Goal: Information Seeking & Learning: Learn about a topic

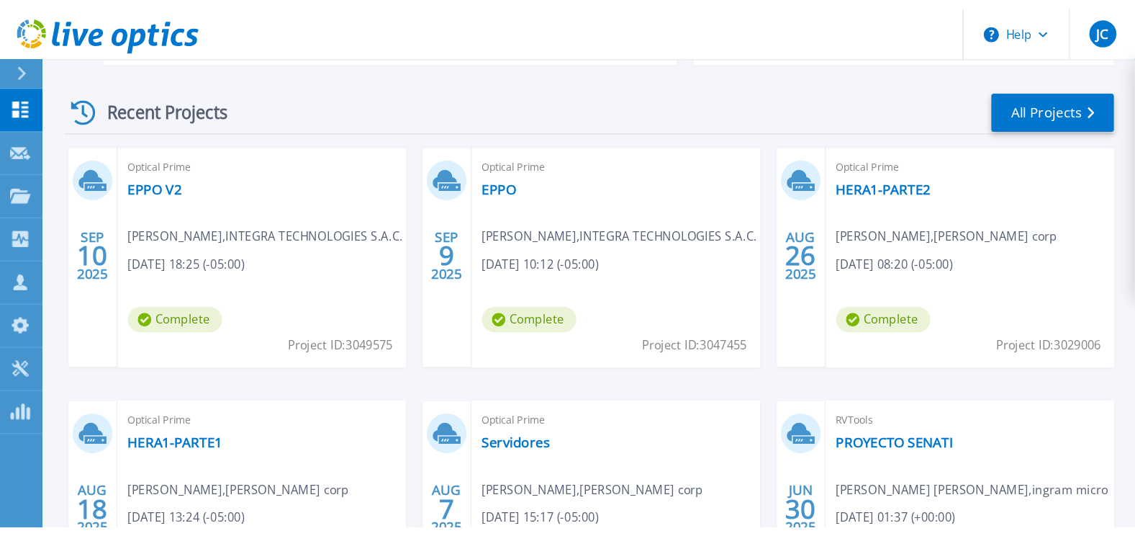
scroll to position [288, 0]
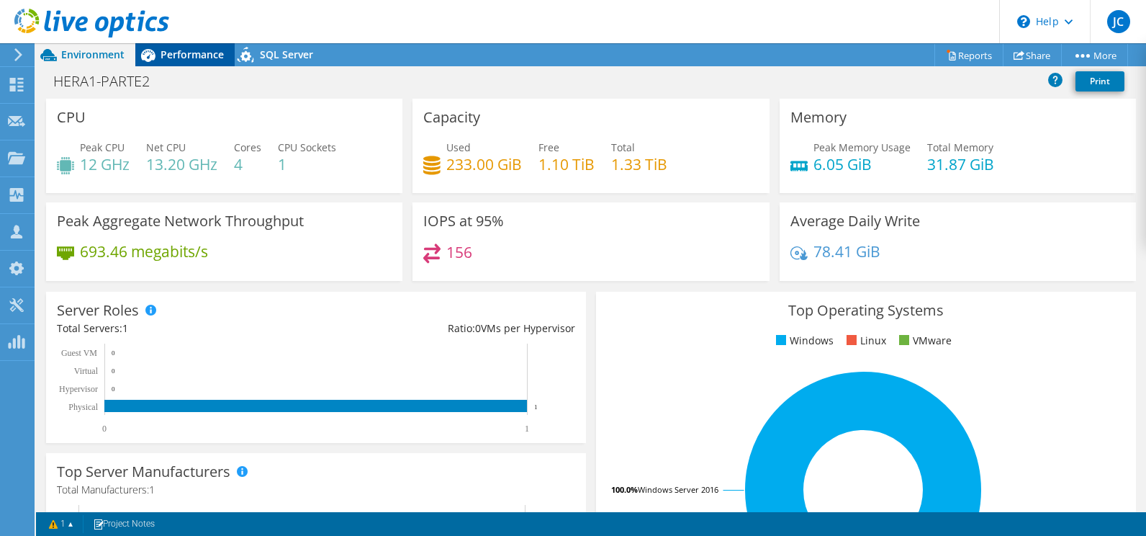
click at [204, 50] on span "Performance" at bounding box center [192, 55] width 63 height 14
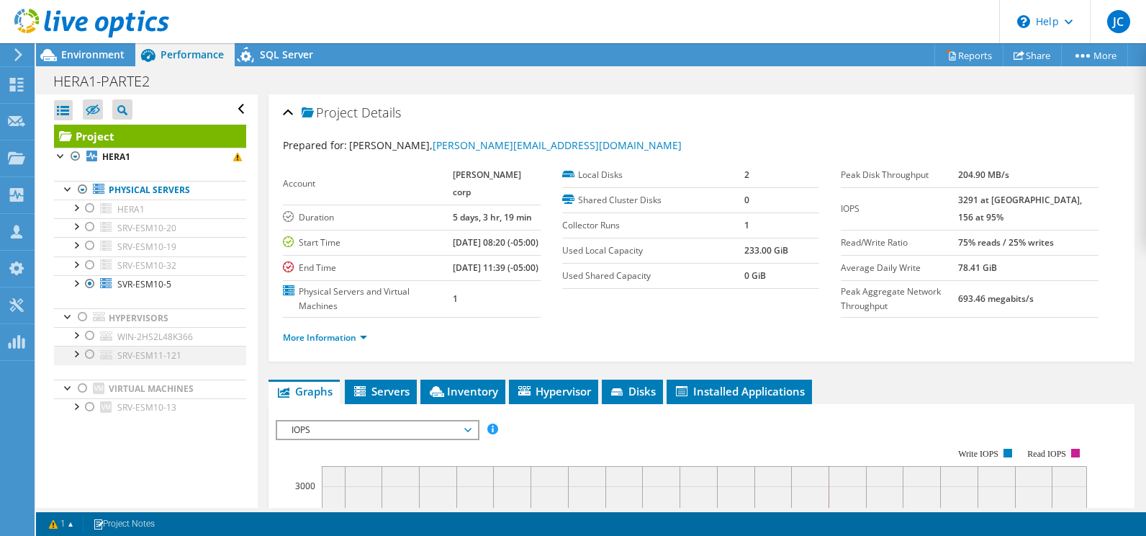
click at [88, 355] on div at bounding box center [90, 354] width 14 height 17
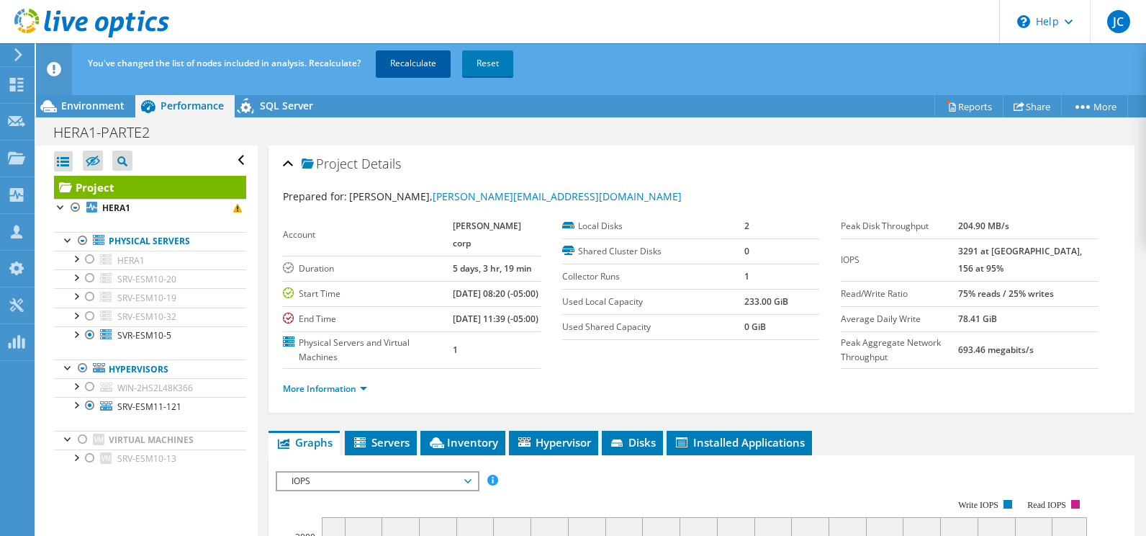
click at [412, 60] on link "Recalculate" at bounding box center [413, 63] width 75 height 26
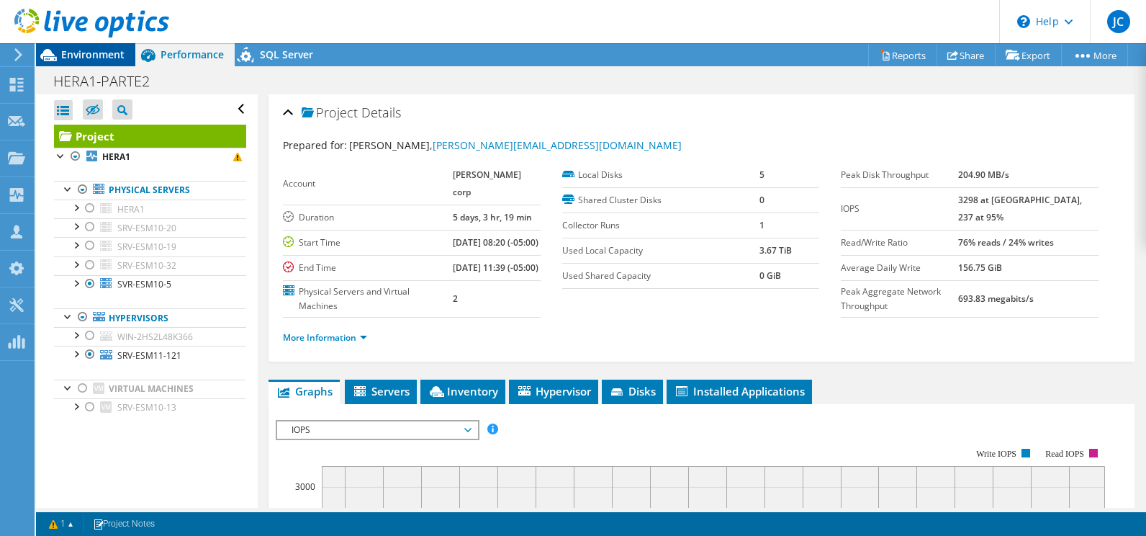
click at [78, 50] on span "Environment" at bounding box center [92, 55] width 63 height 14
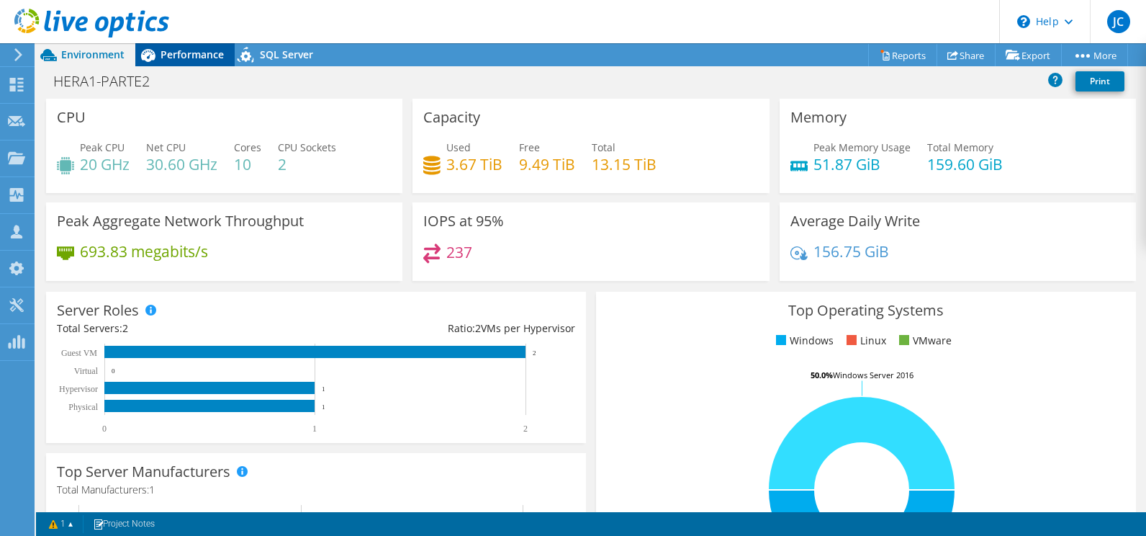
click at [184, 60] on span "Performance" at bounding box center [192, 55] width 63 height 14
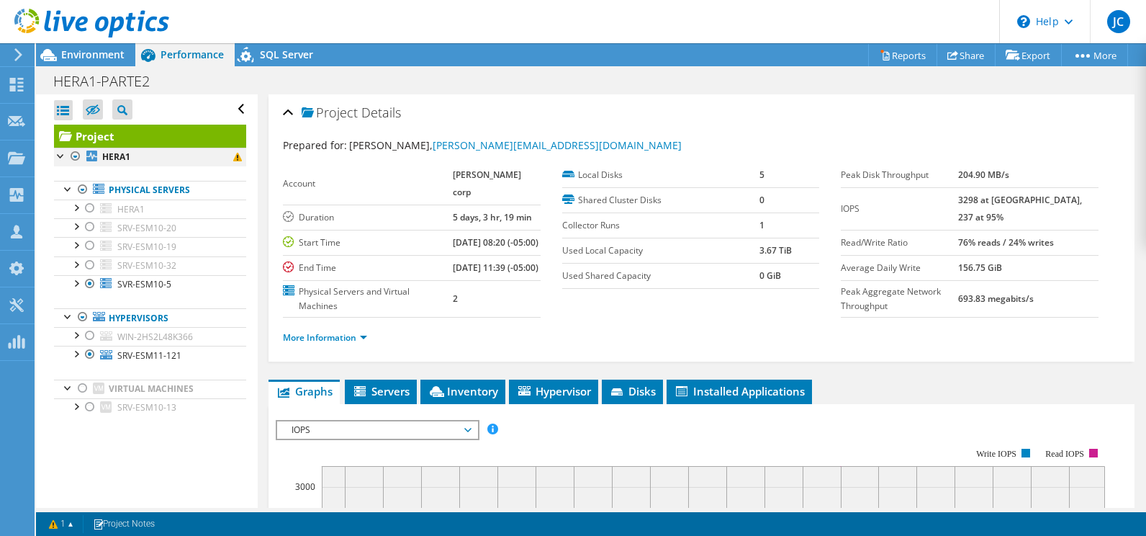
click at [76, 155] on div at bounding box center [75, 156] width 14 height 17
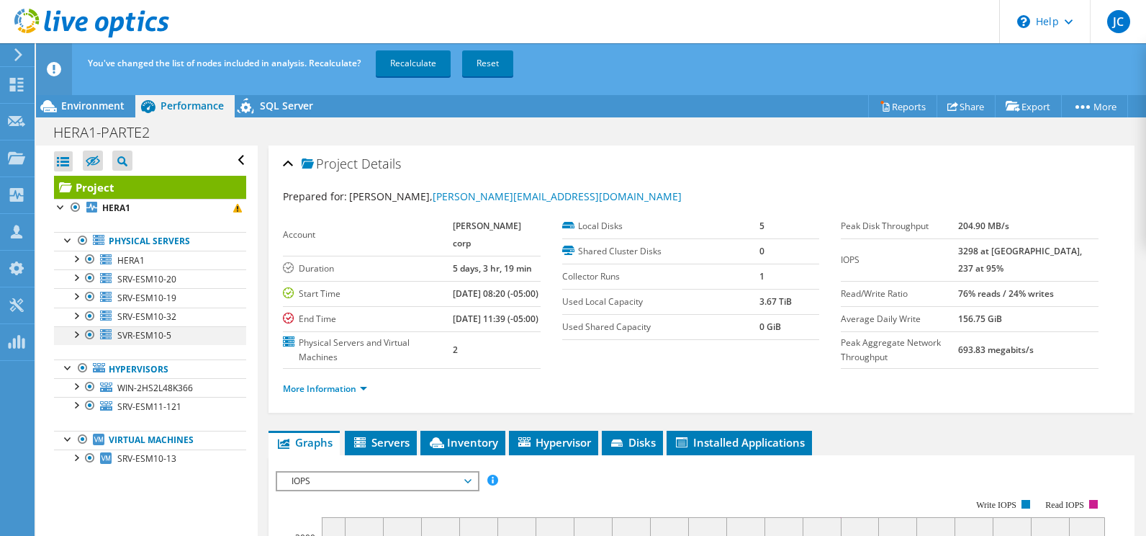
click at [89, 336] on div at bounding box center [90, 334] width 14 height 17
click at [89, 407] on div at bounding box center [90, 405] width 14 height 17
click at [402, 62] on link "Recalculate" at bounding box center [413, 63] width 75 height 26
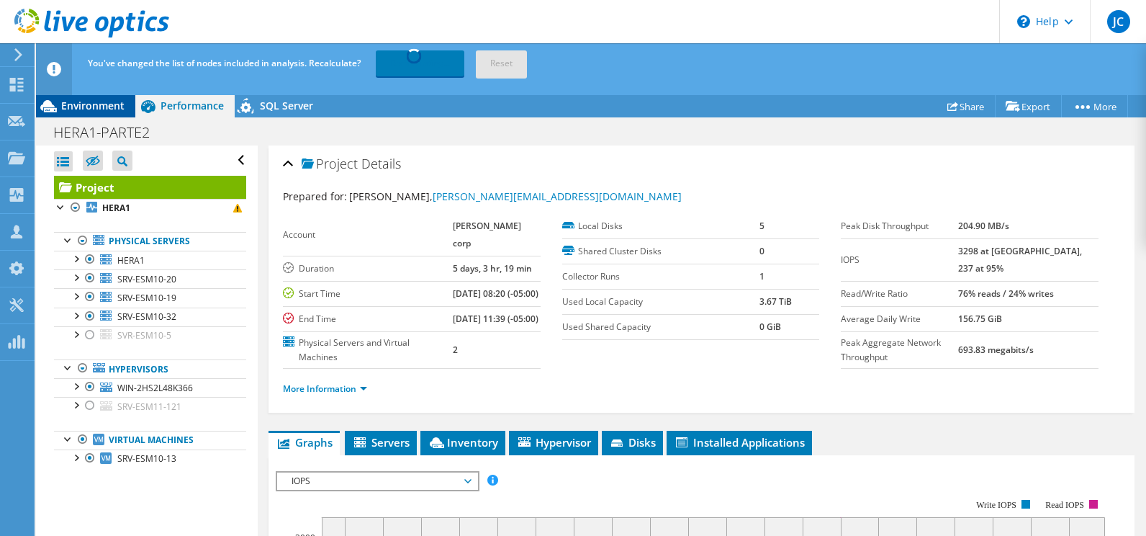
click at [74, 109] on span "Environment" at bounding box center [92, 106] width 63 height 14
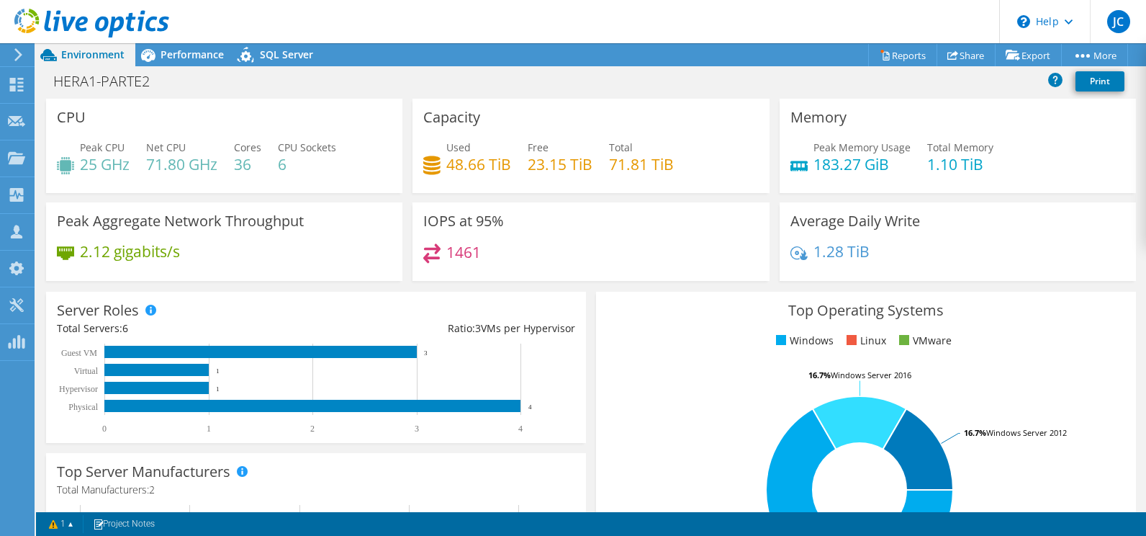
click at [569, 207] on div "IOPS at 95% 1461" at bounding box center [590, 241] width 356 height 78
click at [196, 53] on span "Performance" at bounding box center [192, 55] width 63 height 14
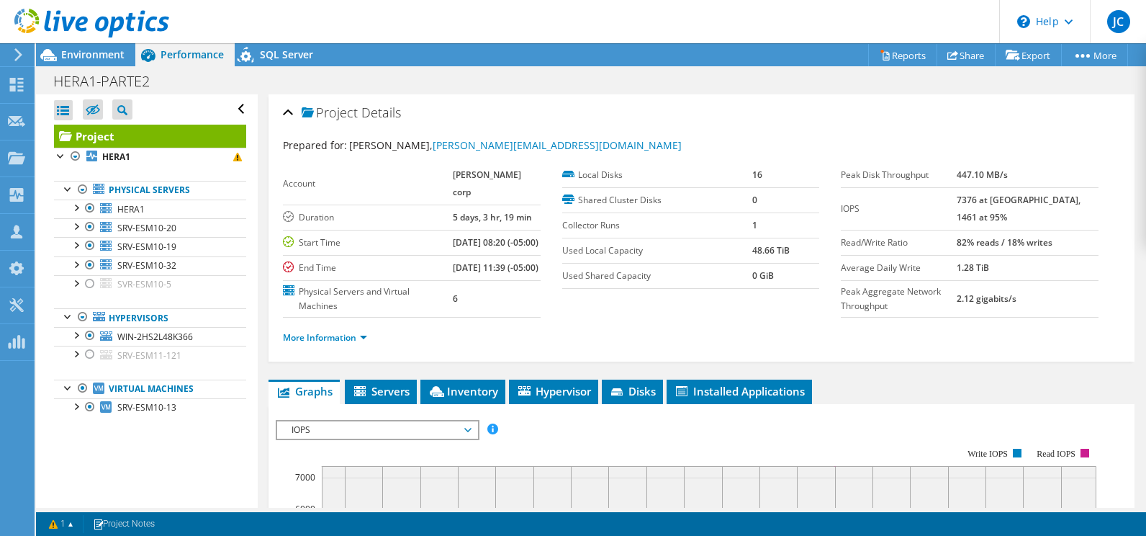
click at [96, 46] on div at bounding box center [84, 24] width 169 height 48
click at [97, 56] on span "Environment" at bounding box center [92, 55] width 63 height 14
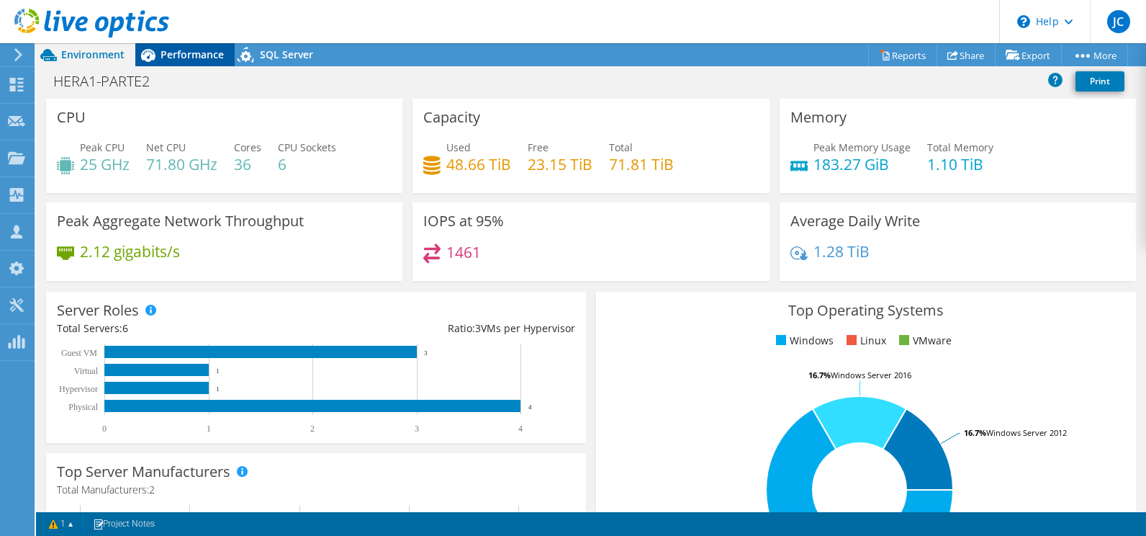
click at [146, 52] on icon at bounding box center [147, 54] width 25 height 25
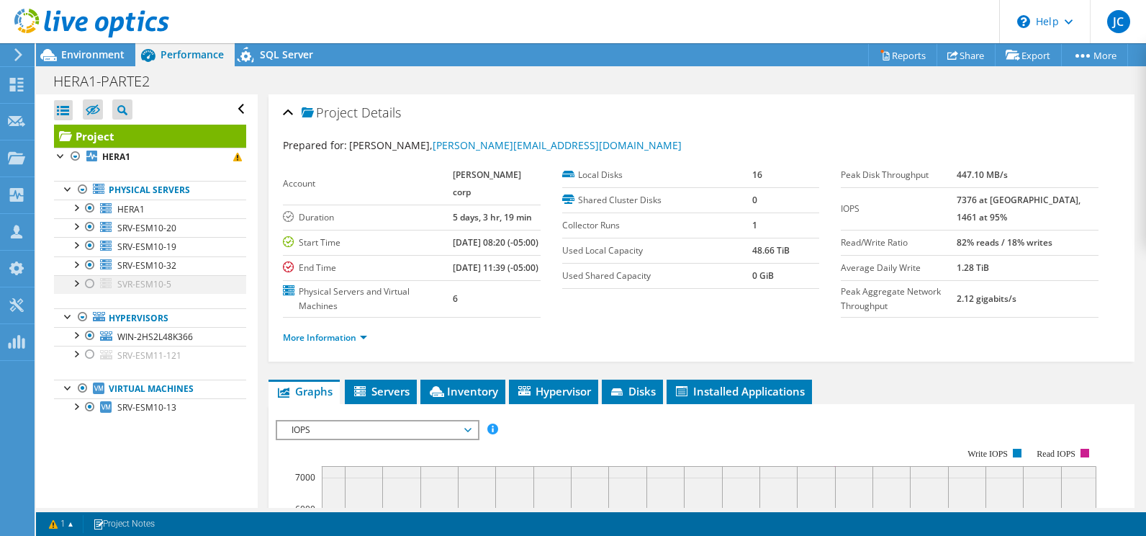
click at [91, 285] on div at bounding box center [90, 283] width 14 height 17
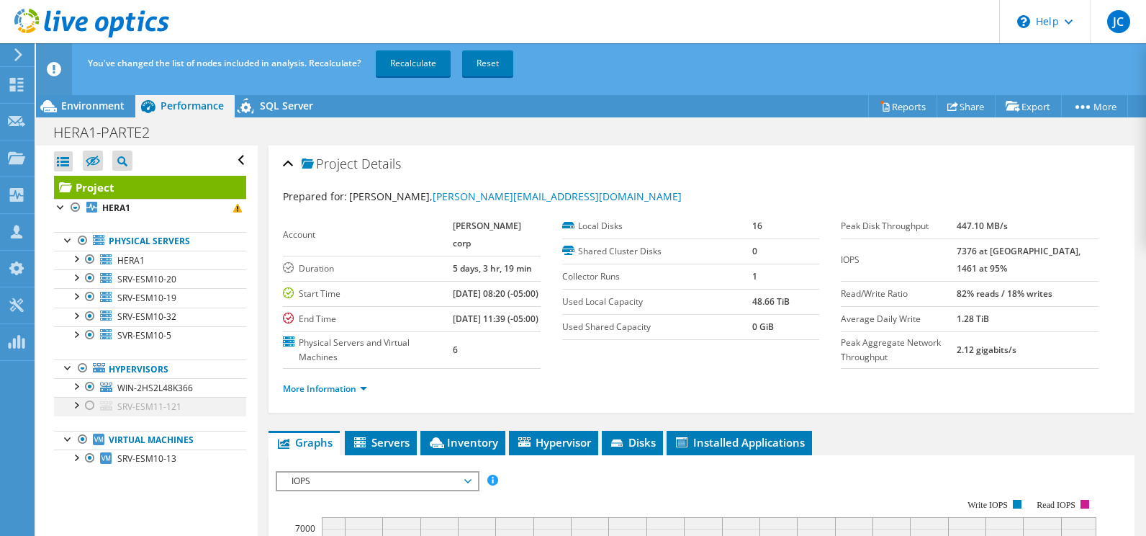
click at [91, 402] on div at bounding box center [90, 405] width 14 height 17
click at [399, 58] on link "Recalculate" at bounding box center [413, 63] width 75 height 26
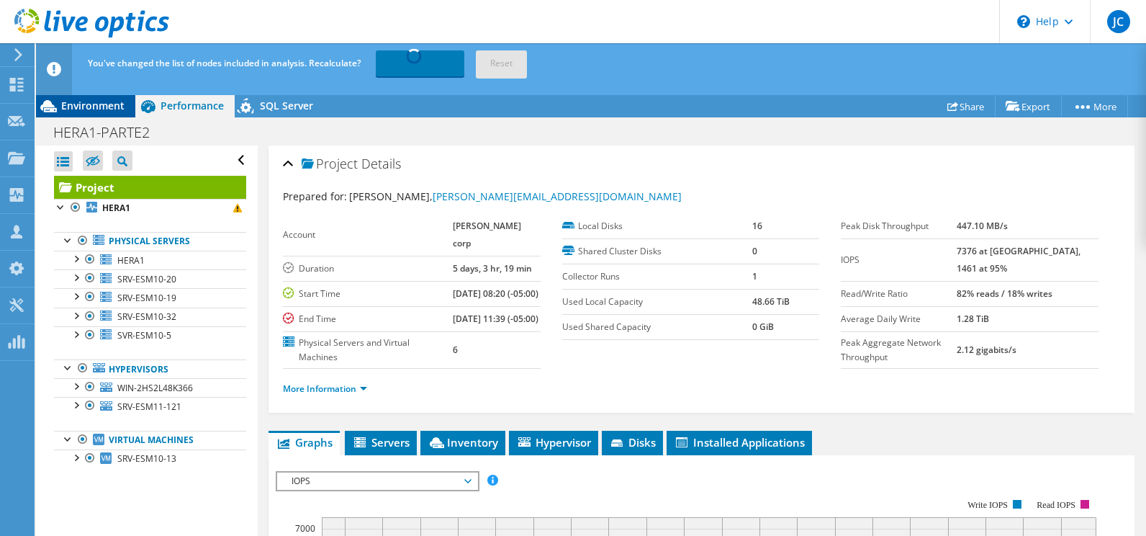
click at [109, 110] on span "Environment" at bounding box center [92, 106] width 63 height 14
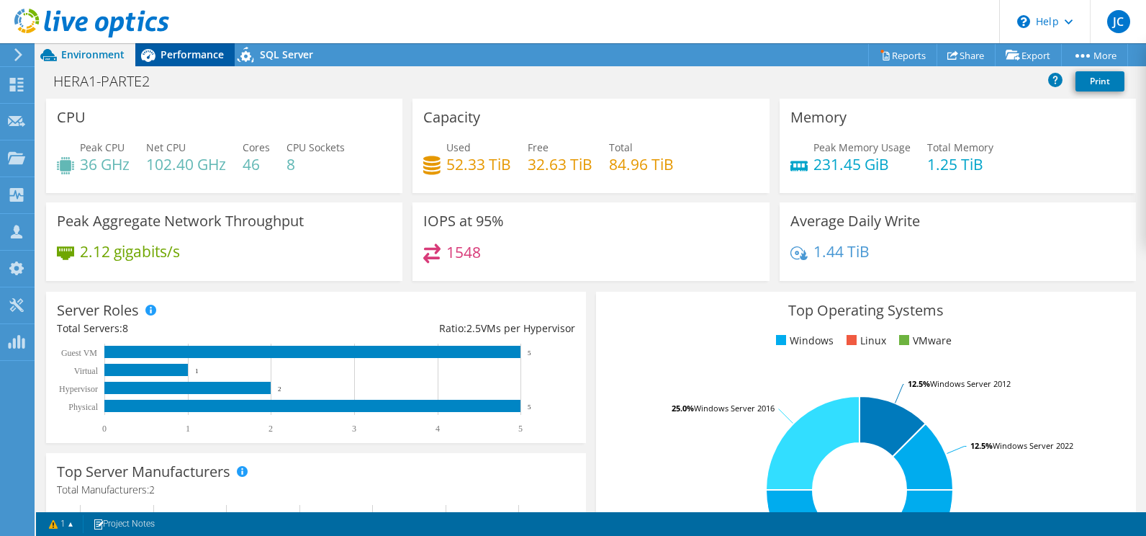
click at [173, 59] on span "Performance" at bounding box center [192, 55] width 63 height 14
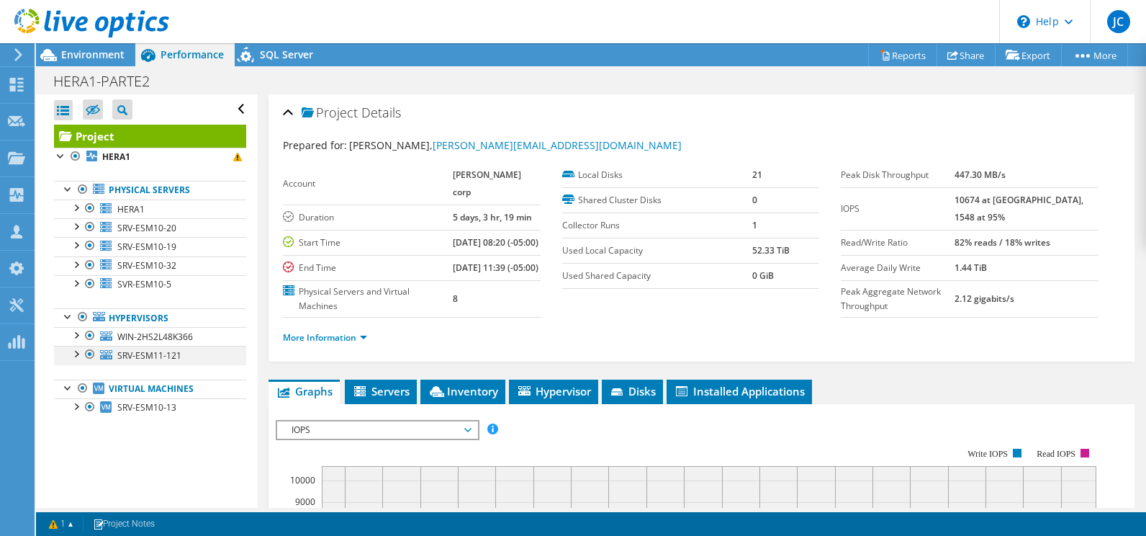
click at [89, 353] on div at bounding box center [90, 354] width 14 height 17
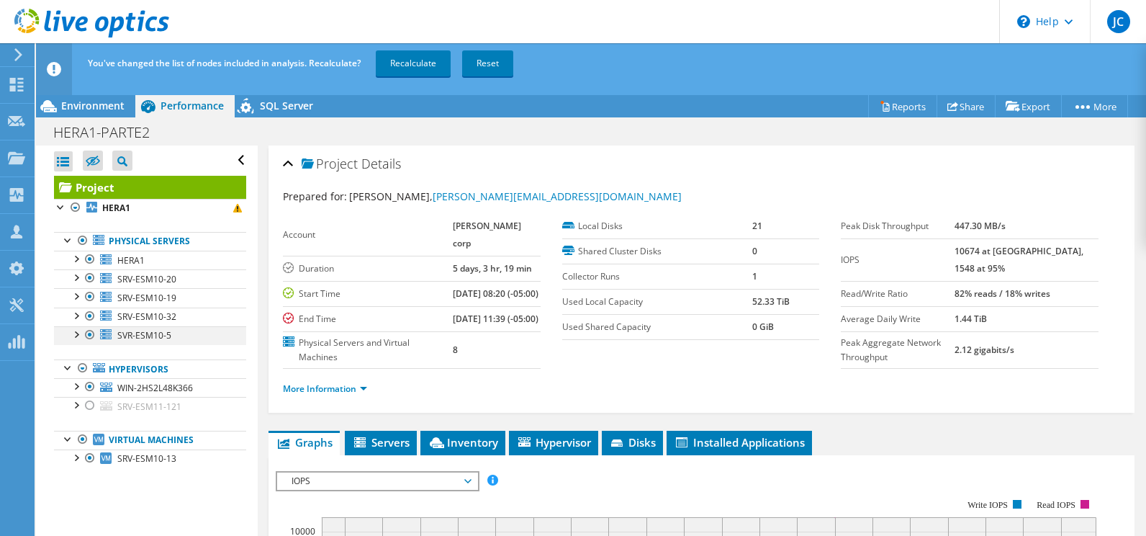
click at [90, 337] on div at bounding box center [90, 334] width 14 height 17
click at [423, 63] on link "Recalculate" at bounding box center [413, 63] width 75 height 26
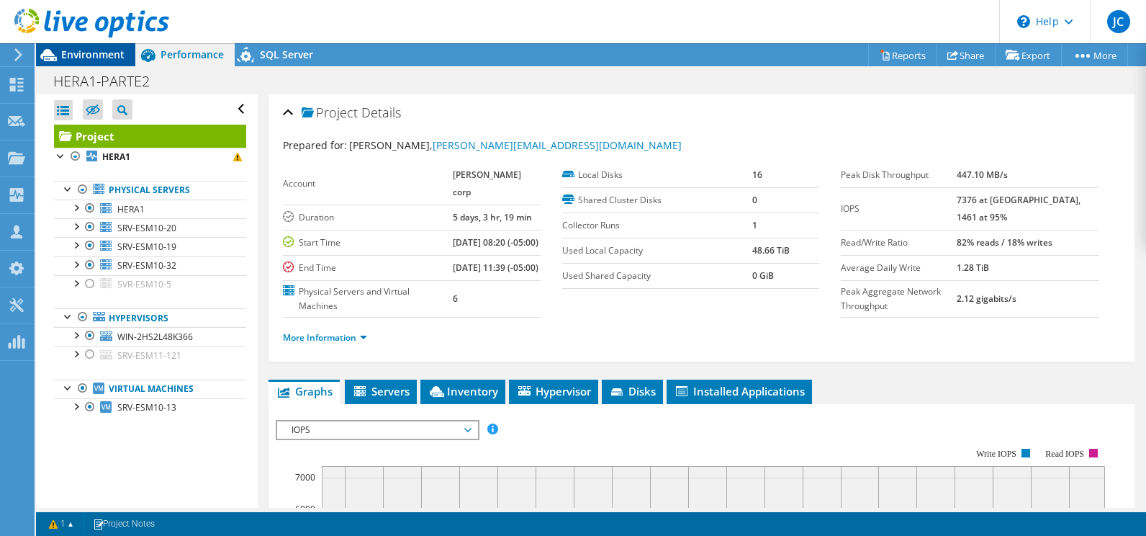
click at [109, 50] on span "Environment" at bounding box center [92, 55] width 63 height 14
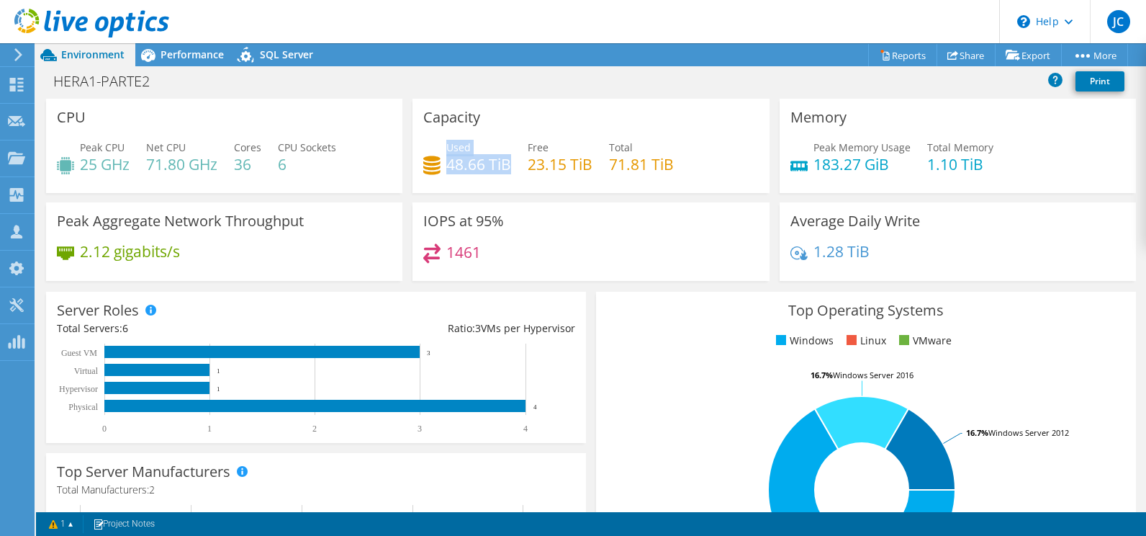
drag, startPoint x: 443, startPoint y: 149, endPoint x: 505, endPoint y: 163, distance: 63.4
click at [505, 163] on div "Used 48.66 TiB" at bounding box center [478, 156] width 65 height 32
copy div "Used 48.66 TiB"
click at [487, 258] on div "1461" at bounding box center [590, 258] width 335 height 31
click at [155, 55] on icon at bounding box center [148, 55] width 14 height 13
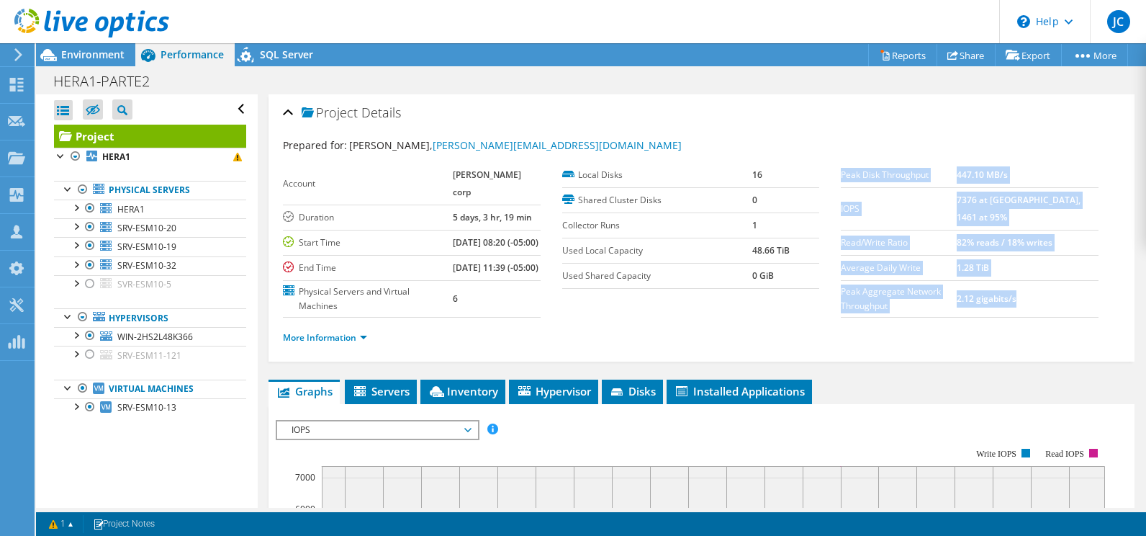
drag, startPoint x: 835, startPoint y: 173, endPoint x: 1047, endPoint y: 302, distance: 248.4
click at [977, 302] on tbody "Peak Disk Throughput 447.10 MB/s IOPS 7376 at [GEOGRAPHIC_DATA], 1461 at 95% Re…" at bounding box center [969, 240] width 257 height 155
copy tbody "Peak Disk Throughput 447.10 MB/s IOPS 7376 at [GEOGRAPHIC_DATA], 1461 at 95% Re…"
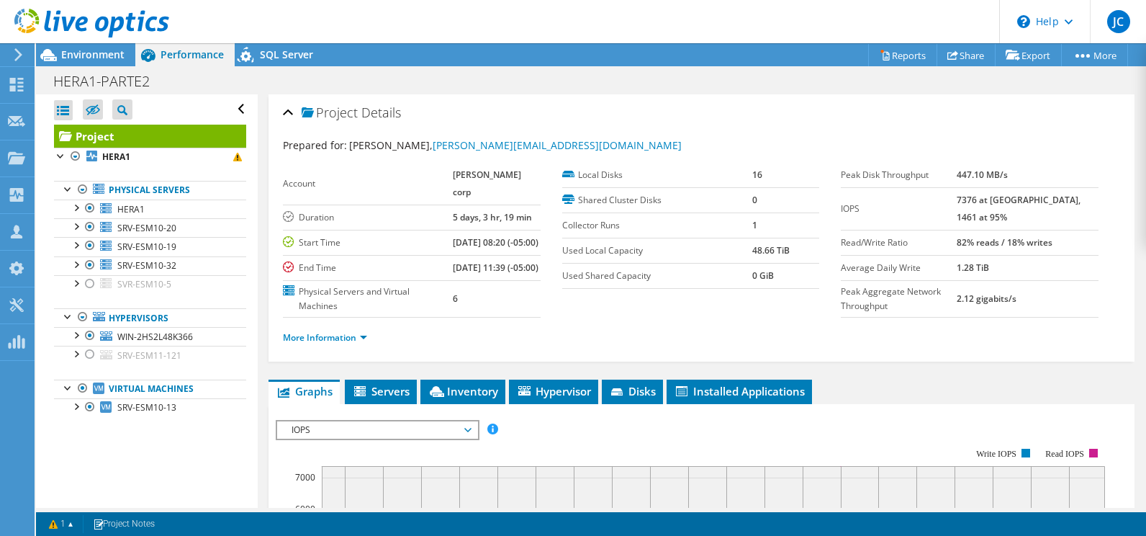
drag, startPoint x: 620, startPoint y: 227, endPoint x: 570, endPoint y: 237, distance: 51.4
click at [618, 227] on label "Collector Runs" at bounding box center [657, 225] width 191 height 14
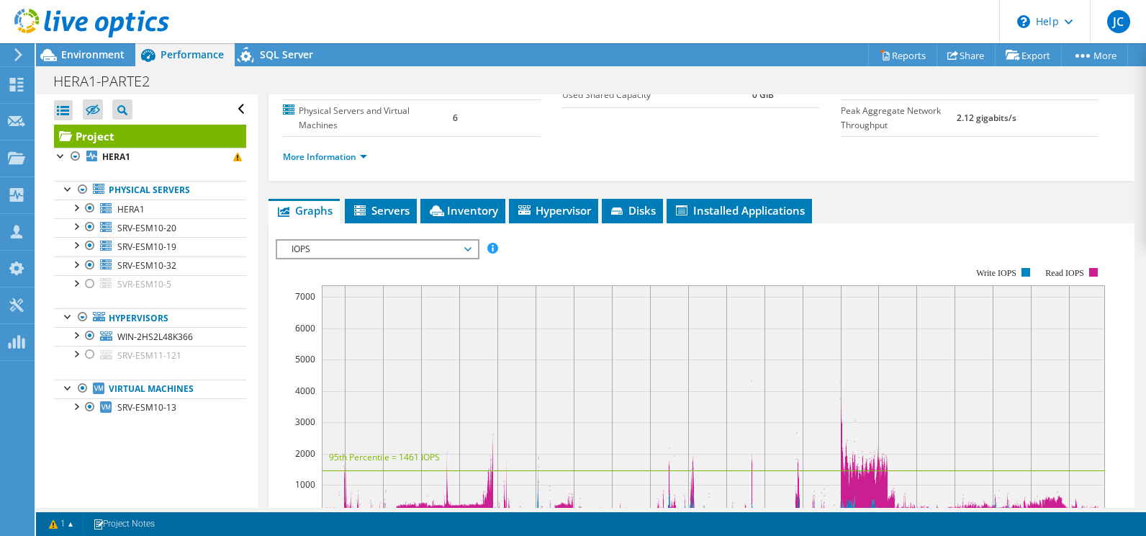
scroll to position [216, 0]
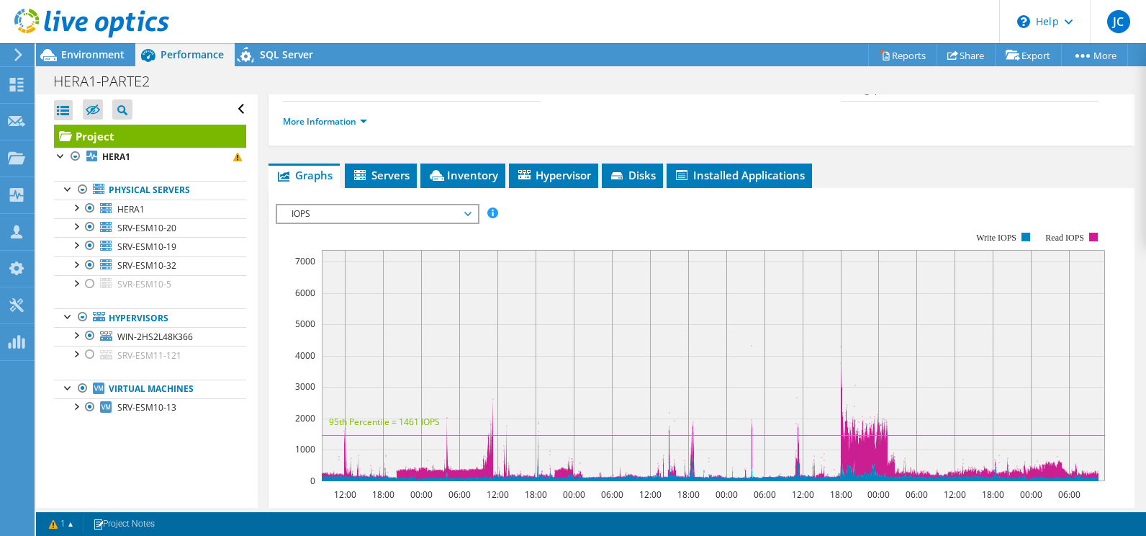
click at [373, 222] on span "IOPS" at bounding box center [376, 213] width 185 height 17
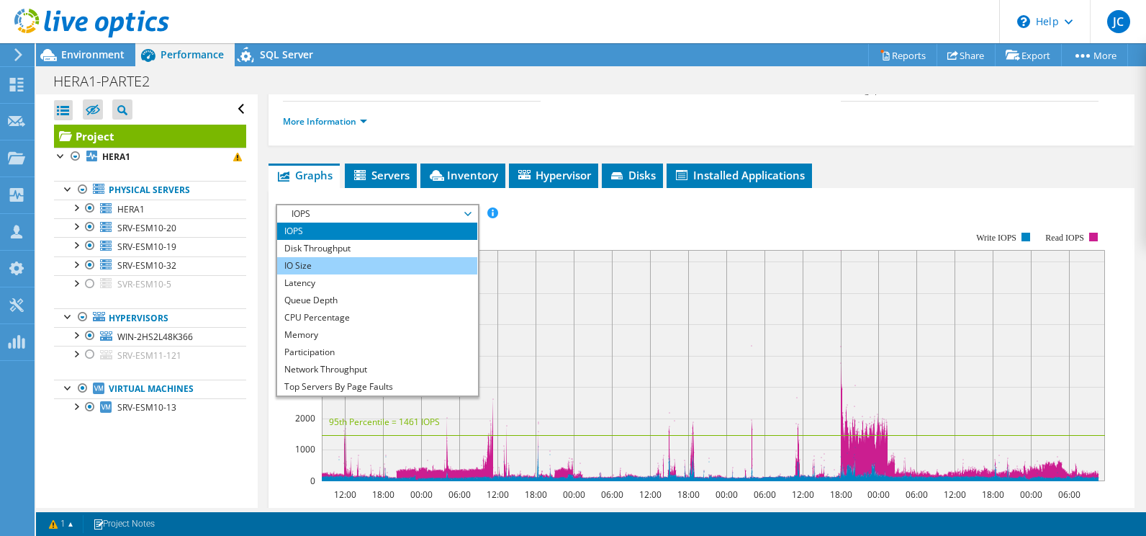
click at [336, 274] on li "IO Size" at bounding box center [376, 265] width 199 height 17
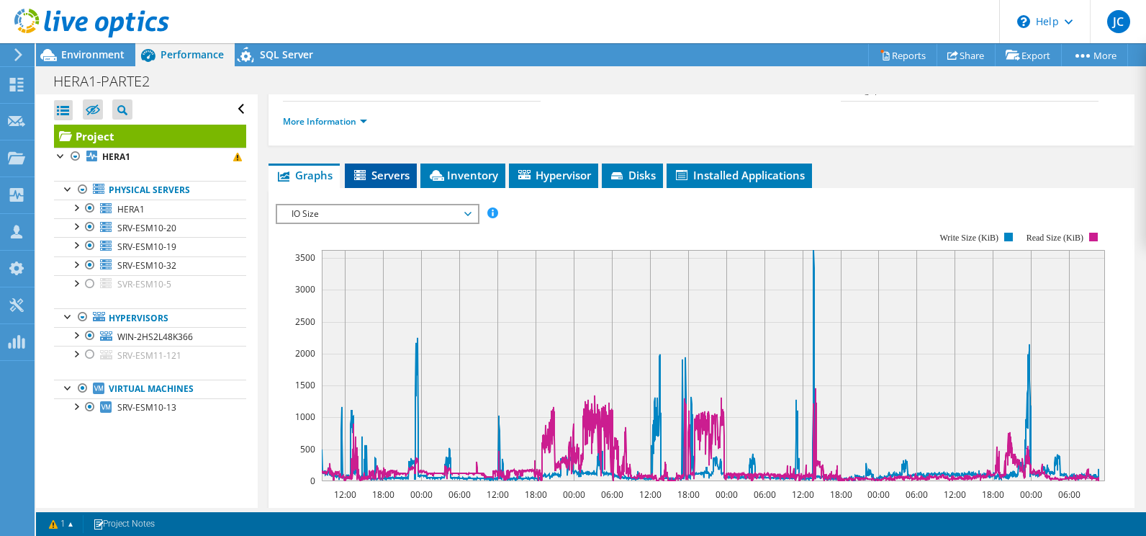
click at [397, 188] on li "Servers" at bounding box center [381, 175] width 72 height 24
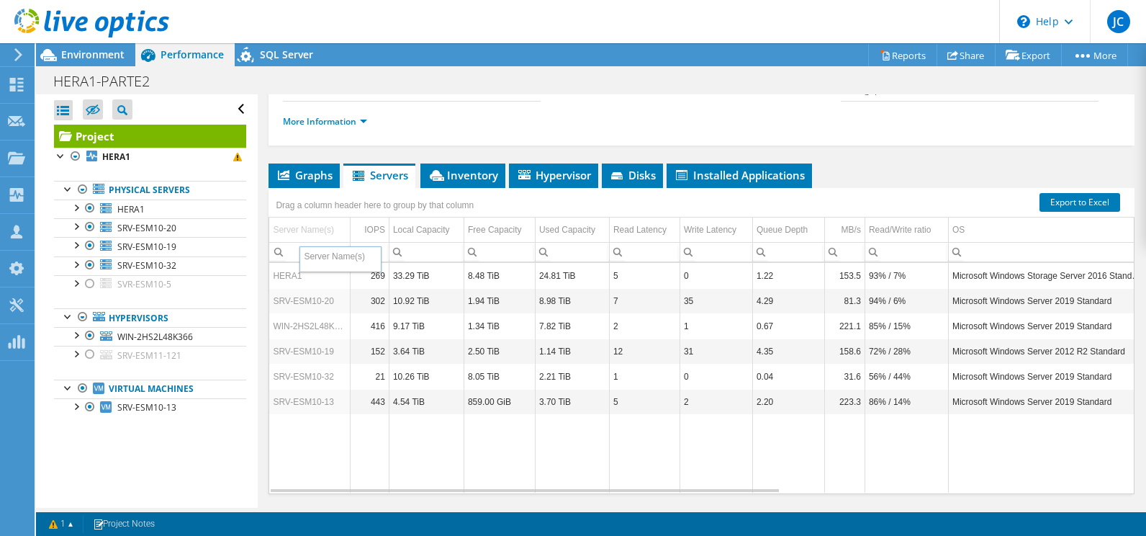
drag, startPoint x: 273, startPoint y: 245, endPoint x: 303, endPoint y: 256, distance: 32.1
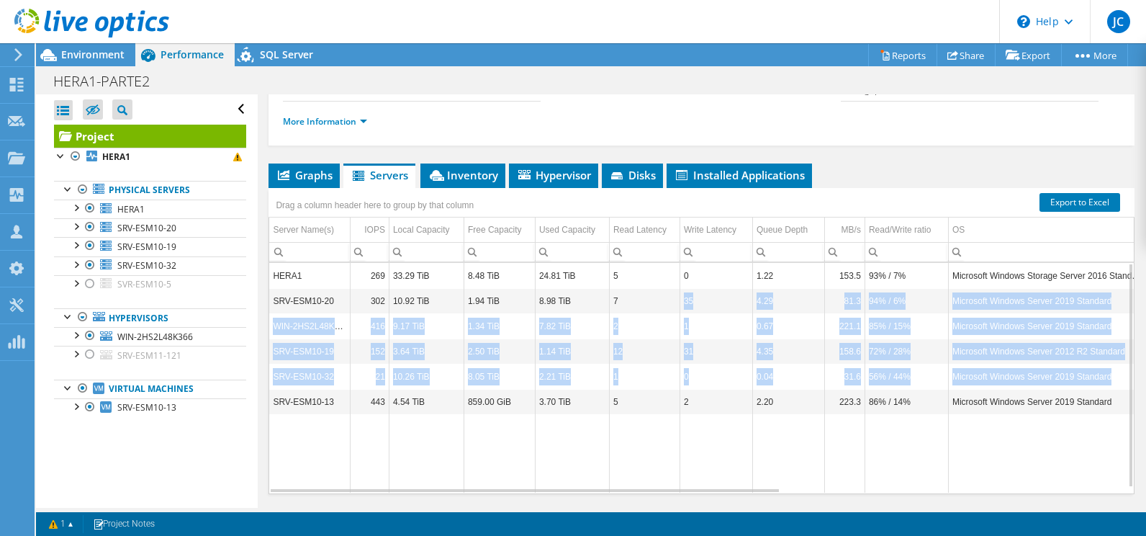
drag, startPoint x: 273, startPoint y: 420, endPoint x: 656, endPoint y: 322, distance: 395.1
click at [656, 322] on tbody "HERA1 269 33.29 TiB 8.48 TiB 24.81 TiB 5 0 1.22 153.5 93% / 7% Microsoft Window…" at bounding box center [982, 378] width 1426 height 230
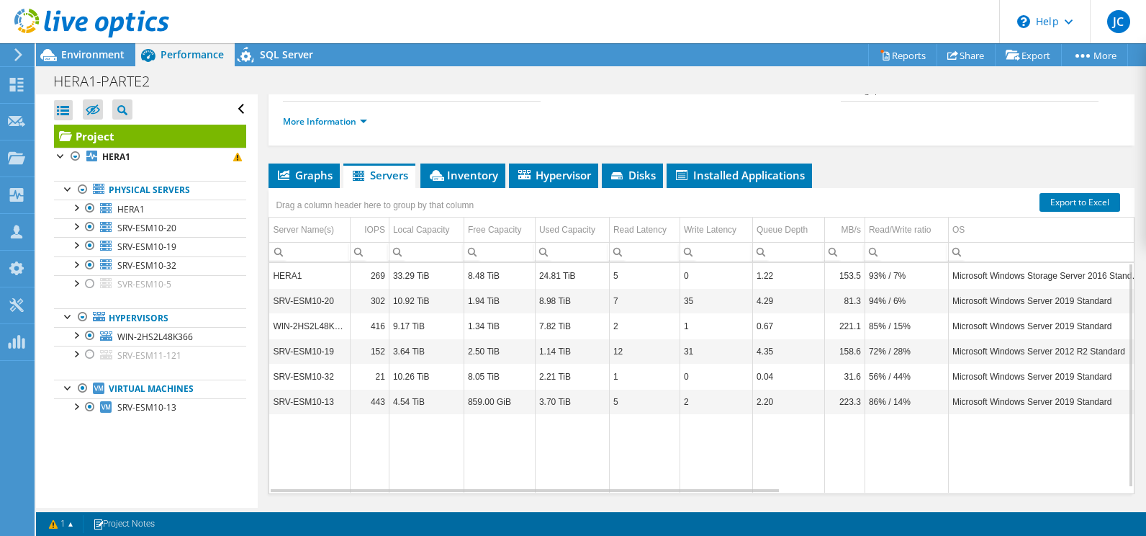
drag, startPoint x: 656, startPoint y: 322, endPoint x: 910, endPoint y: 465, distance: 291.3
click at [910, 440] on td "Data grid" at bounding box center [905, 453] width 83 height 78
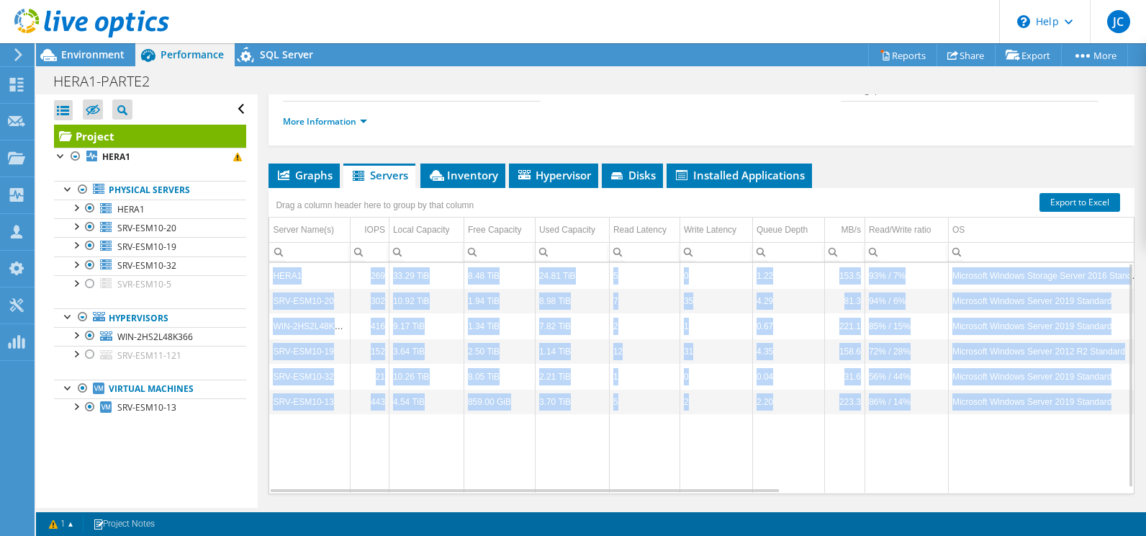
drag, startPoint x: 1067, startPoint y: 411, endPoint x: 261, endPoint y: 243, distance: 823.6
click at [261, 243] on div "Project Details Prepared for: [PERSON_NAME], [PERSON_NAME][EMAIL_ADDRESS][DOMAI…" at bounding box center [702, 213] width 888 height 670
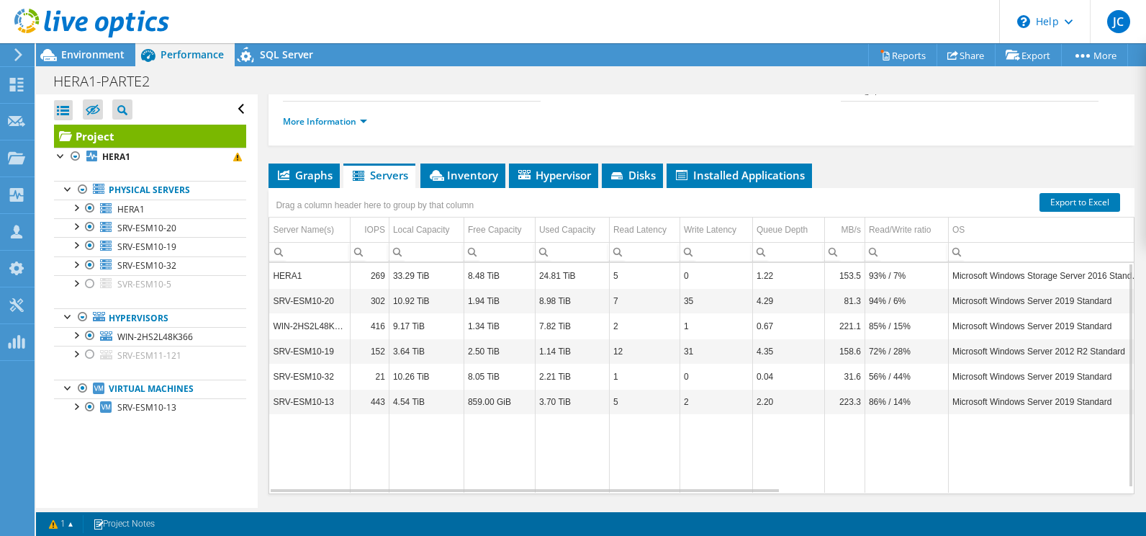
click at [623, 440] on td "Data grid" at bounding box center [644, 453] width 71 height 78
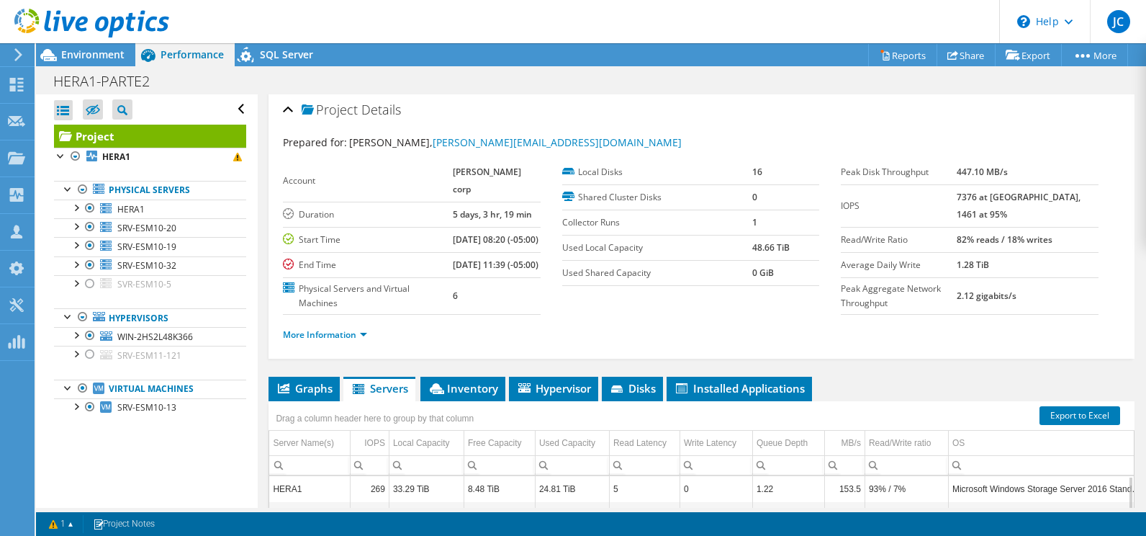
scroll to position [0, 0]
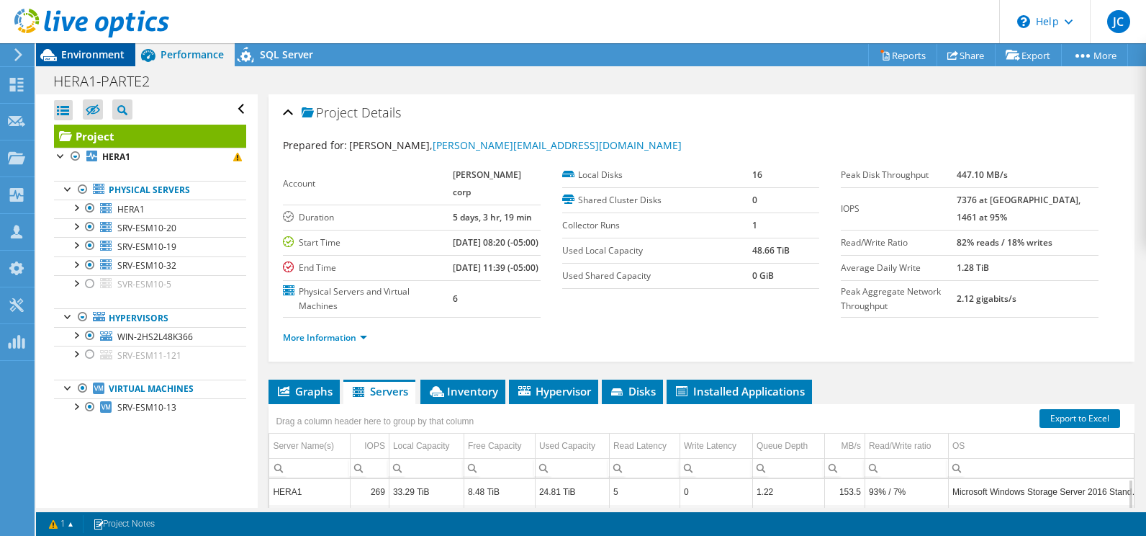
click at [71, 60] on span "Environment" at bounding box center [92, 55] width 63 height 14
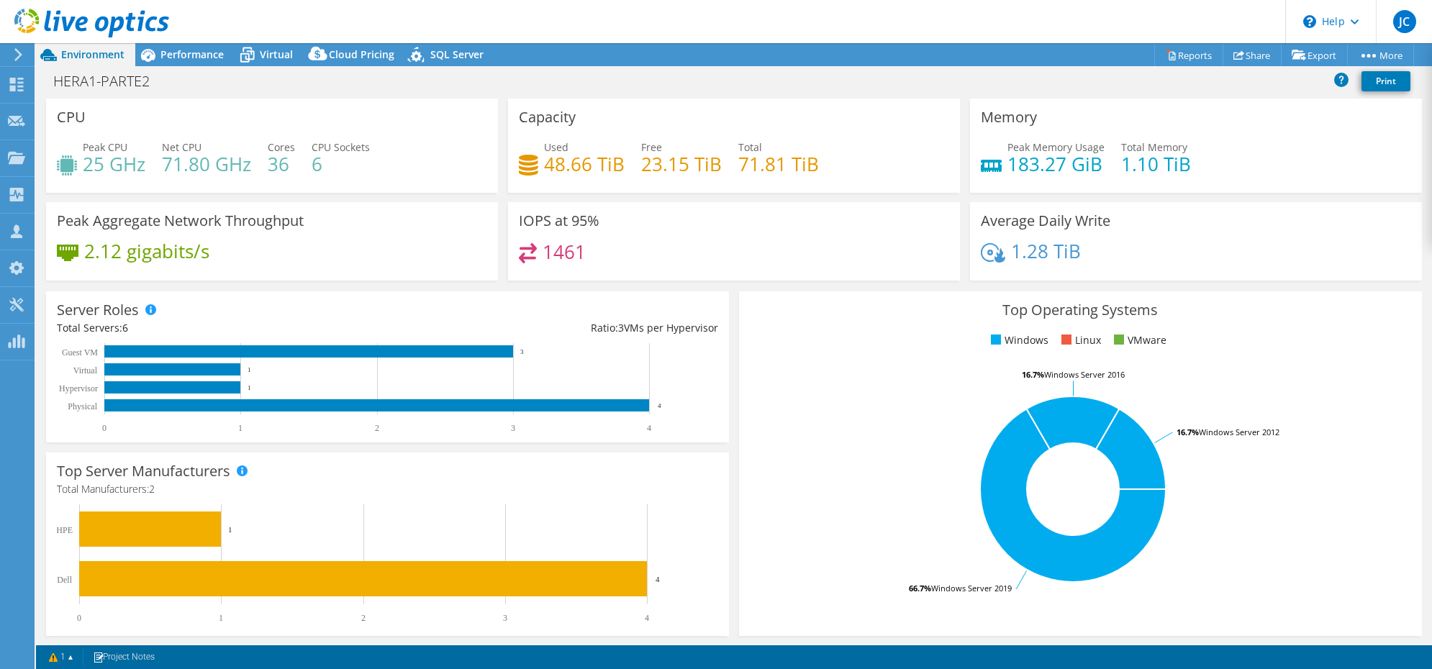
select select "SouthAmerica"
select select "USD"
